Goal: Task Accomplishment & Management: Complete application form

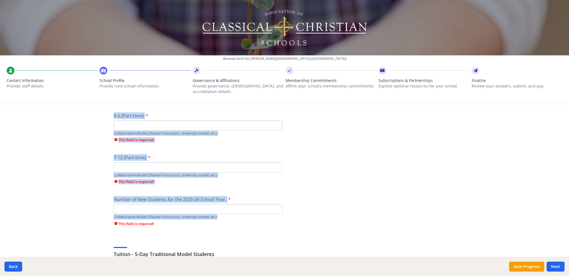
scroll to position [1355, 0]
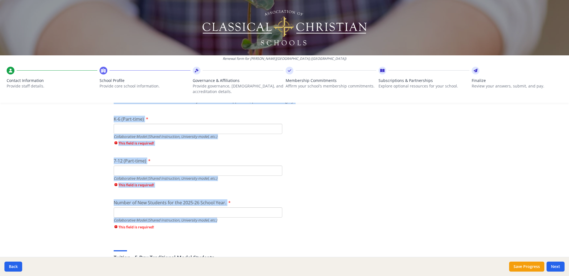
click at [151, 124] on input "K-6 (Part-time)" at bounding box center [198, 129] width 168 height 10
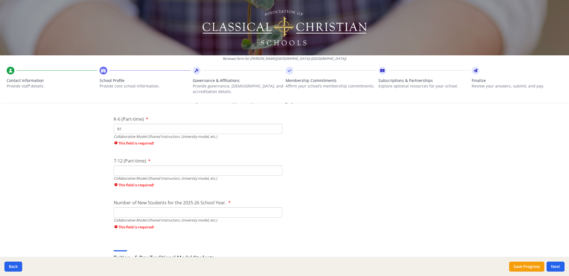
type input "81"
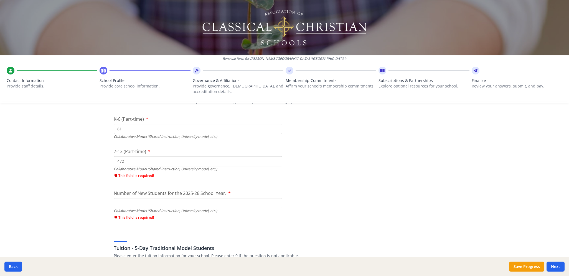
type input "472"
click at [167, 215] on span "This field is required!" at bounding box center [198, 217] width 168 height 5
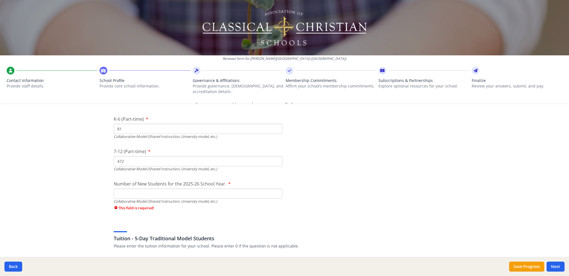
click at [174, 193] on input "Number of New Students for the 2025-26 School Year." at bounding box center [198, 194] width 168 height 10
type input "553"
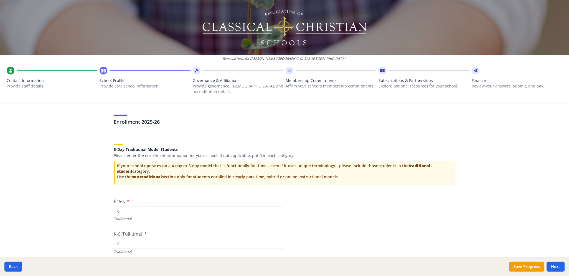
scroll to position [1110, 0]
click at [359, 187] on div "5-Day Traditional Model Students Please enter the enrollment information for yo…" at bounding box center [284, 164] width 341 height 52
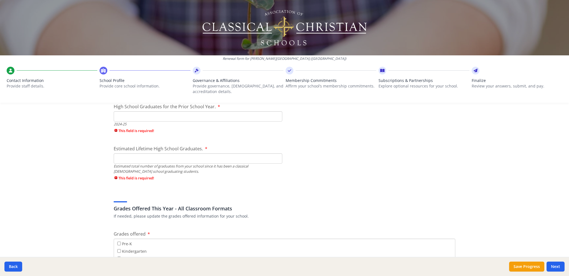
scroll to position [835, 0]
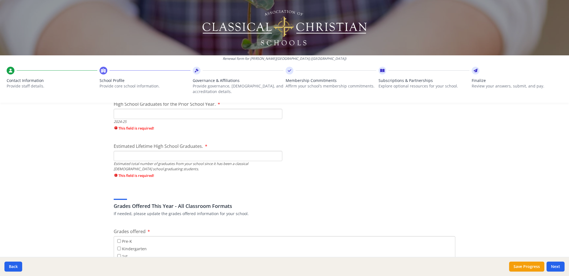
click at [233, 104] on div "Renewal form for Wilson Hill Academy (TX) Contact Information Provide staff det…" at bounding box center [284, 53] width 569 height 107
click at [233, 111] on input "High School Graduates for the Prior School Year." at bounding box center [198, 114] width 168 height 10
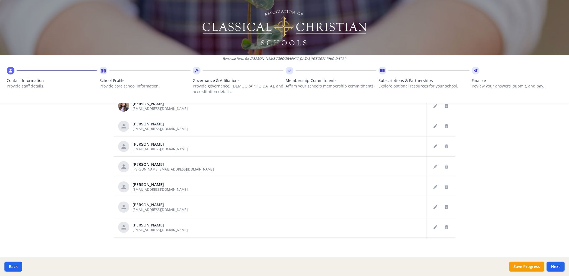
scroll to position [460, 0]
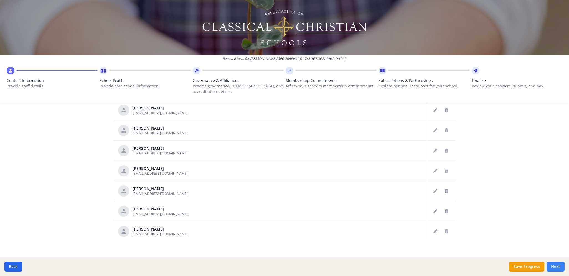
click at [559, 269] on button "Next" at bounding box center [555, 267] width 18 height 10
type input "[PHONE_NUMBER]"
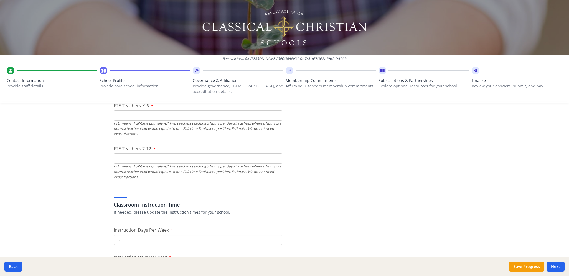
scroll to position [363, 0]
